Goal: Check status: Check status

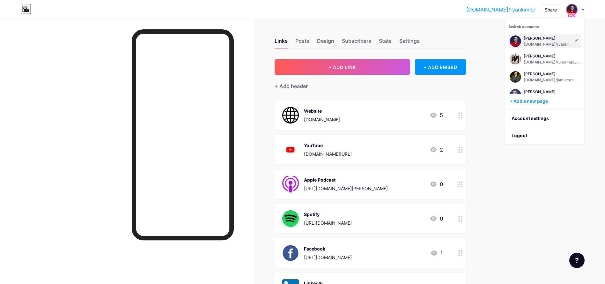
scroll to position [293, 0]
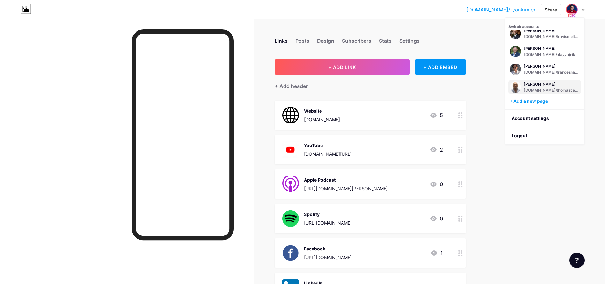
click at [543, 88] on div "[DOMAIN_NAME]/thomasbegley" at bounding box center [552, 90] width 56 height 5
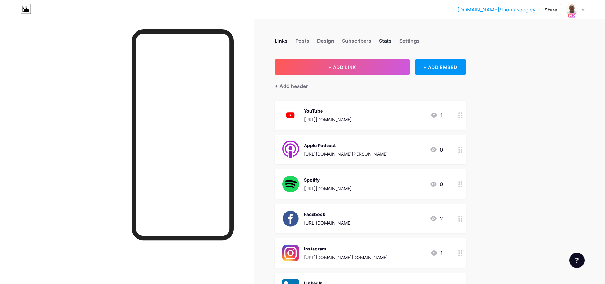
click at [389, 41] on div "Stats" at bounding box center [385, 42] width 13 height 11
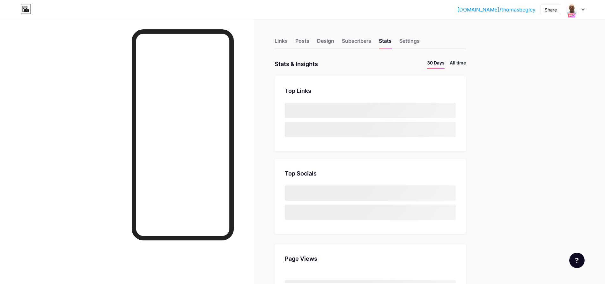
click at [461, 62] on li "All time" at bounding box center [458, 63] width 16 height 9
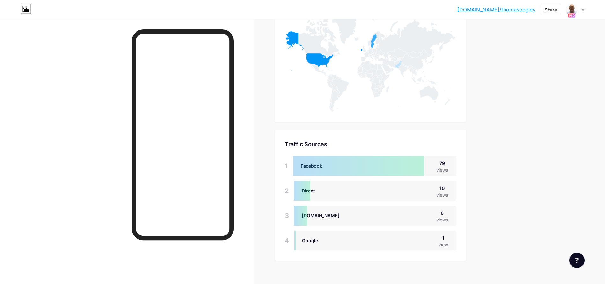
scroll to position [337, 0]
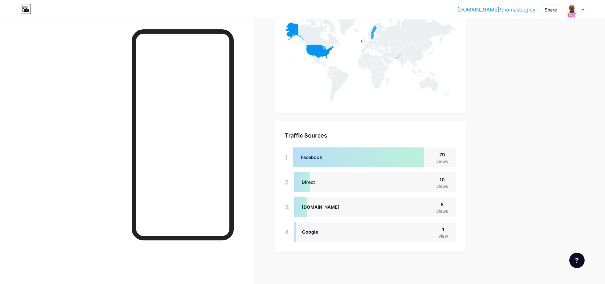
click at [580, 13] on div at bounding box center [575, 9] width 19 height 11
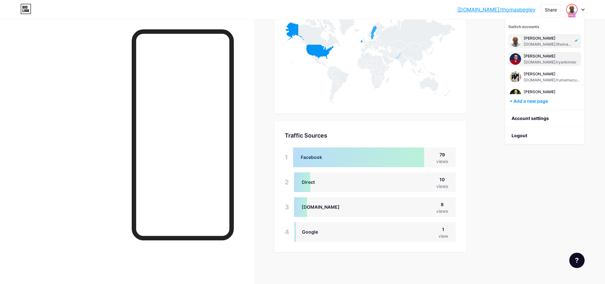
click at [543, 56] on div "[PERSON_NAME]" at bounding box center [550, 56] width 53 height 5
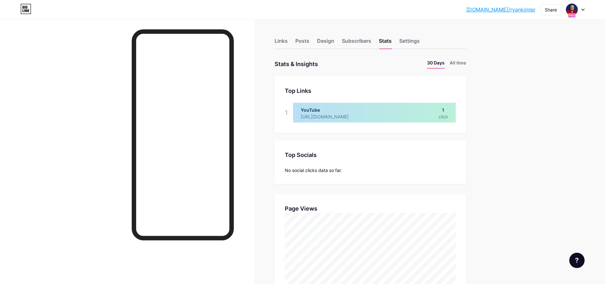
scroll to position [284, 605]
click at [460, 61] on li "All time" at bounding box center [458, 63] width 16 height 9
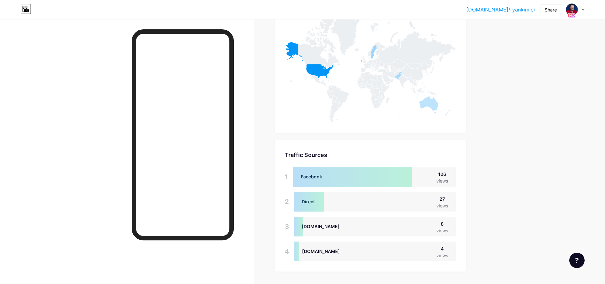
scroll to position [337, 0]
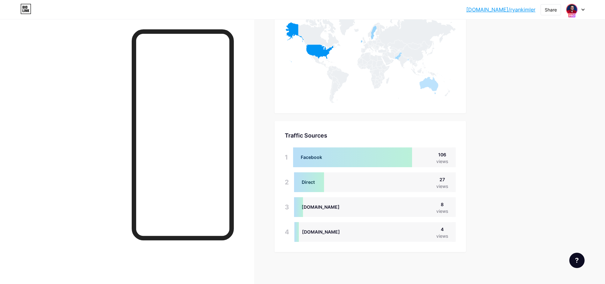
click at [576, 8] on img at bounding box center [572, 9] width 10 height 10
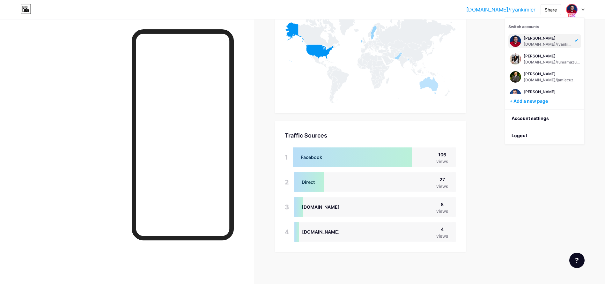
scroll to position [101, 0]
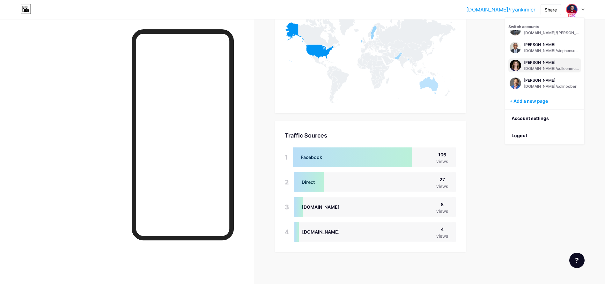
click at [526, 67] on div "[DOMAIN_NAME]/colleenmcknight" at bounding box center [552, 68] width 56 height 5
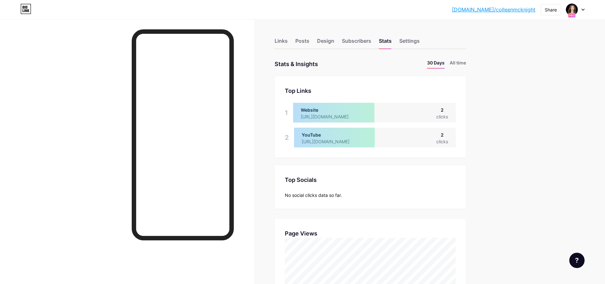
scroll to position [284, 605]
click at [458, 65] on li "All time" at bounding box center [458, 63] width 16 height 9
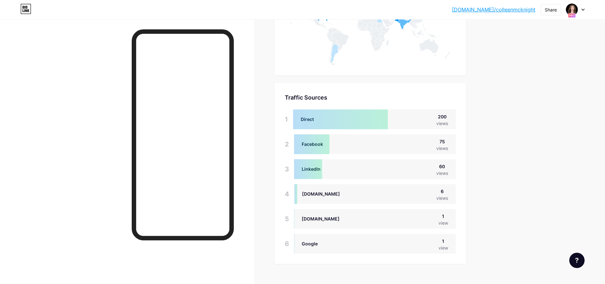
scroll to position [387, 0]
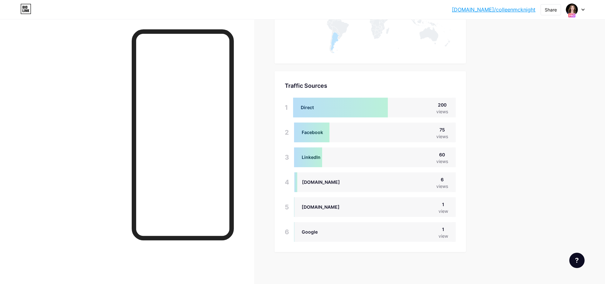
click at [587, 9] on div "bio.link/collee... bio.link/colleenmcknight Share Switch accounts Colleen McKni…" at bounding box center [302, 9] width 605 height 11
click at [586, 9] on div "bio.link/collee... bio.link/colleenmcknight Share Switch accounts Colleen McKni…" at bounding box center [302, 9] width 605 height 11
click at [583, 9] on icon at bounding box center [583, 10] width 3 height 2
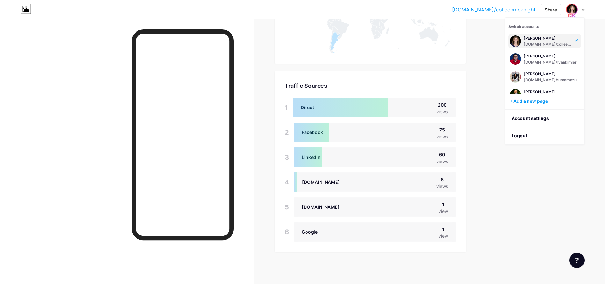
scroll to position [65, 0]
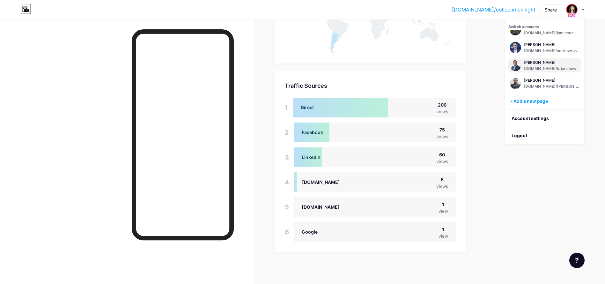
click at [539, 62] on div "[PERSON_NAME]" at bounding box center [550, 62] width 53 height 5
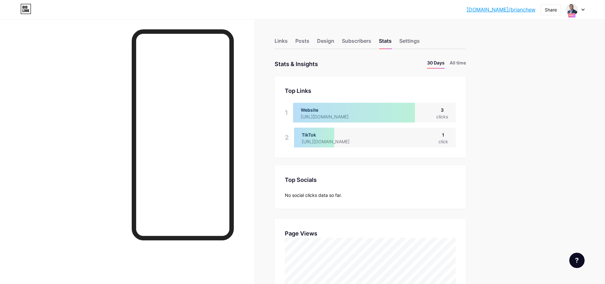
scroll to position [284, 605]
click at [461, 66] on li "All time" at bounding box center [458, 63] width 16 height 9
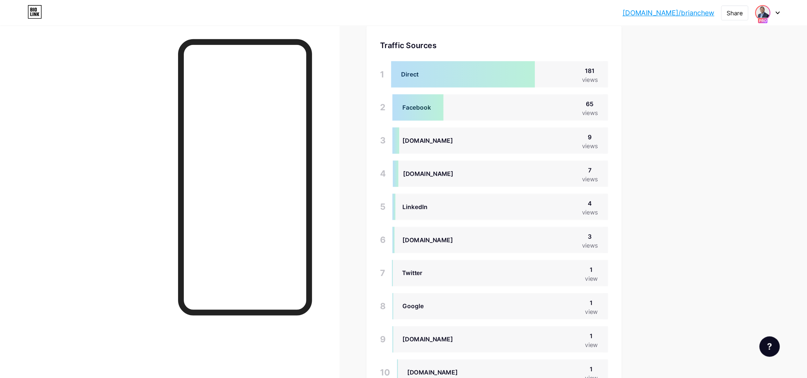
scroll to position [378, 807]
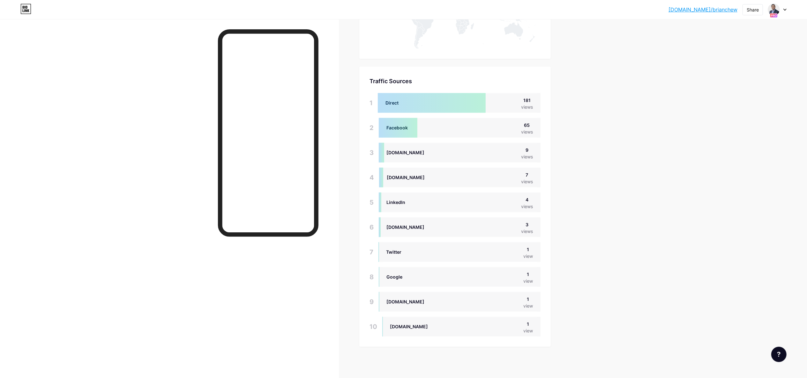
drag, startPoint x: 569, startPoint y: 6, endPoint x: 180, endPoint y: 223, distance: 445.7
click at [54, 203] on div at bounding box center [169, 208] width 339 height 378
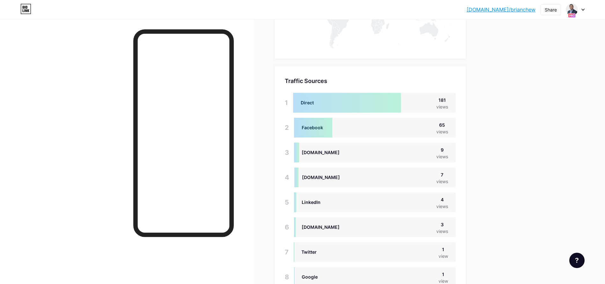
scroll to position [284, 605]
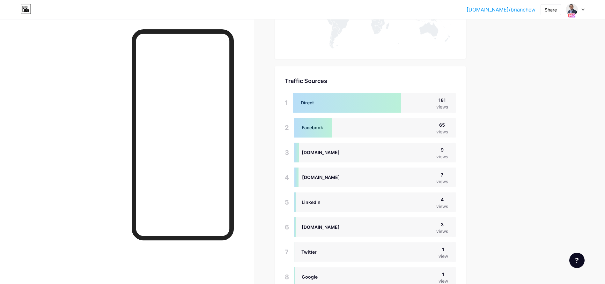
drag, startPoint x: 793, startPoint y: 2, endPoint x: 58, endPoint y: 154, distance: 749.9
click at [62, 153] on div at bounding box center [127, 161] width 254 height 284
click at [578, 16] on div "bio.link/brianc... bio.link/brianchew Share Switch accounts Brian Chew bio.link…" at bounding box center [302, 9] width 605 height 19
click at [585, 8] on div "bio.link/brianc... bio.link/brianchew Share Switch accounts Brian Chew bio.link…" at bounding box center [302, 9] width 605 height 11
click at [583, 10] on icon at bounding box center [583, 10] width 3 height 2
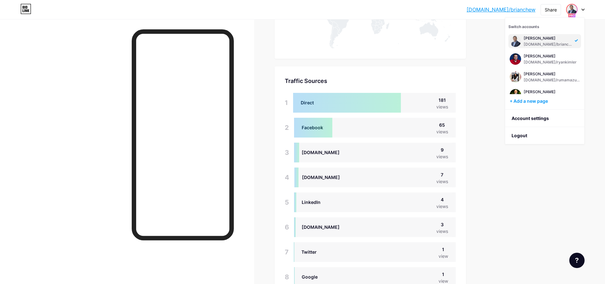
scroll to position [244, 0]
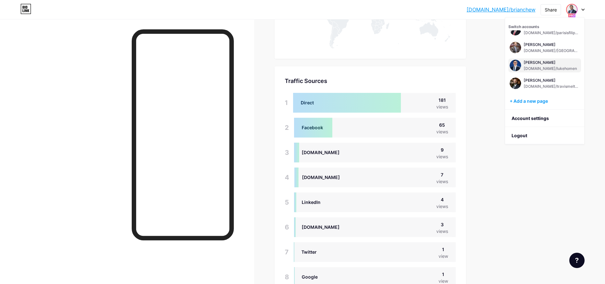
click at [547, 61] on div "[PERSON_NAME]" at bounding box center [550, 62] width 53 height 5
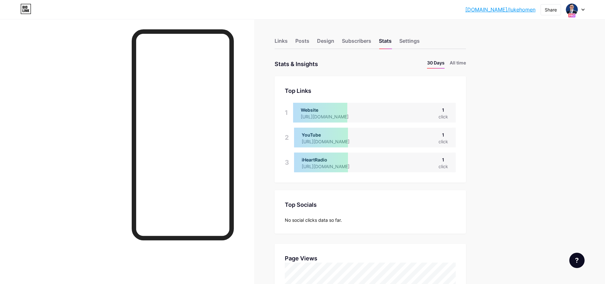
scroll to position [284, 605]
click at [464, 62] on li "All time" at bounding box center [458, 63] width 16 height 9
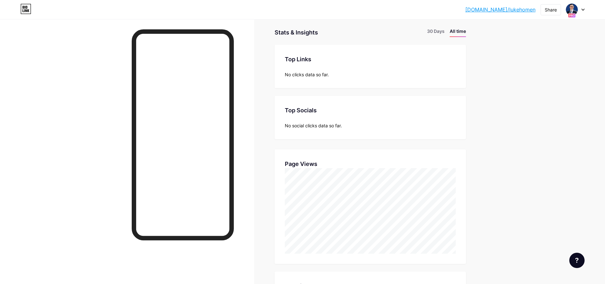
scroll to position [0, 0]
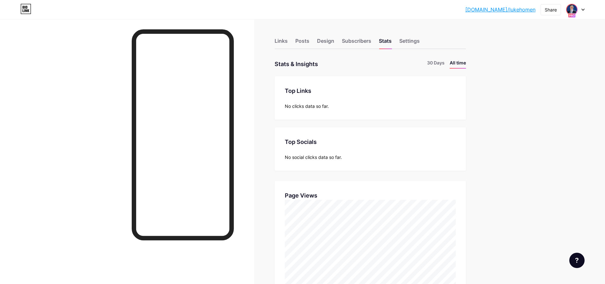
click at [577, 12] on span at bounding box center [572, 9] width 10 height 10
